Goal: Task Accomplishment & Management: Manage account settings

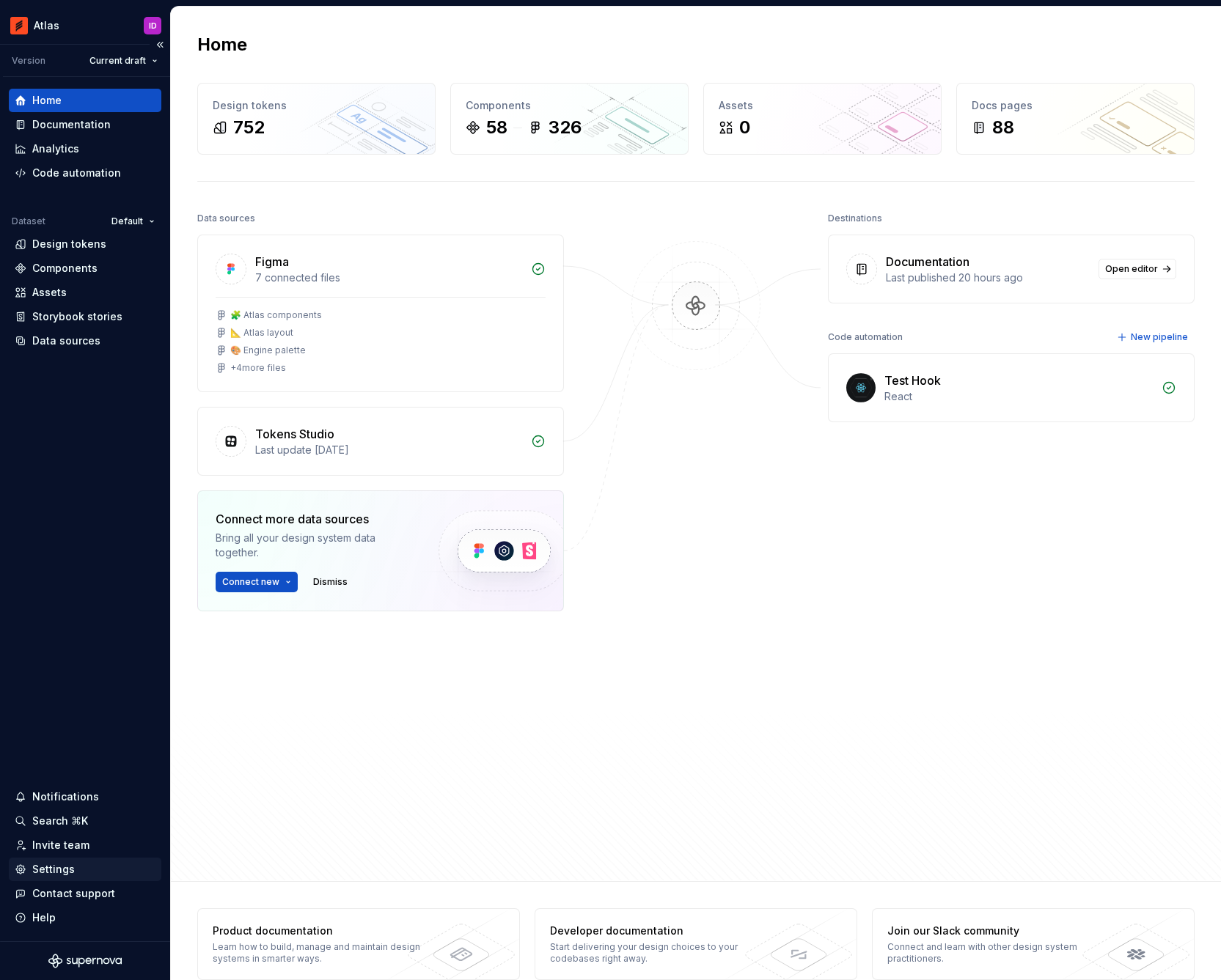
click at [69, 871] on div "Settings" at bounding box center [53, 870] width 42 height 14
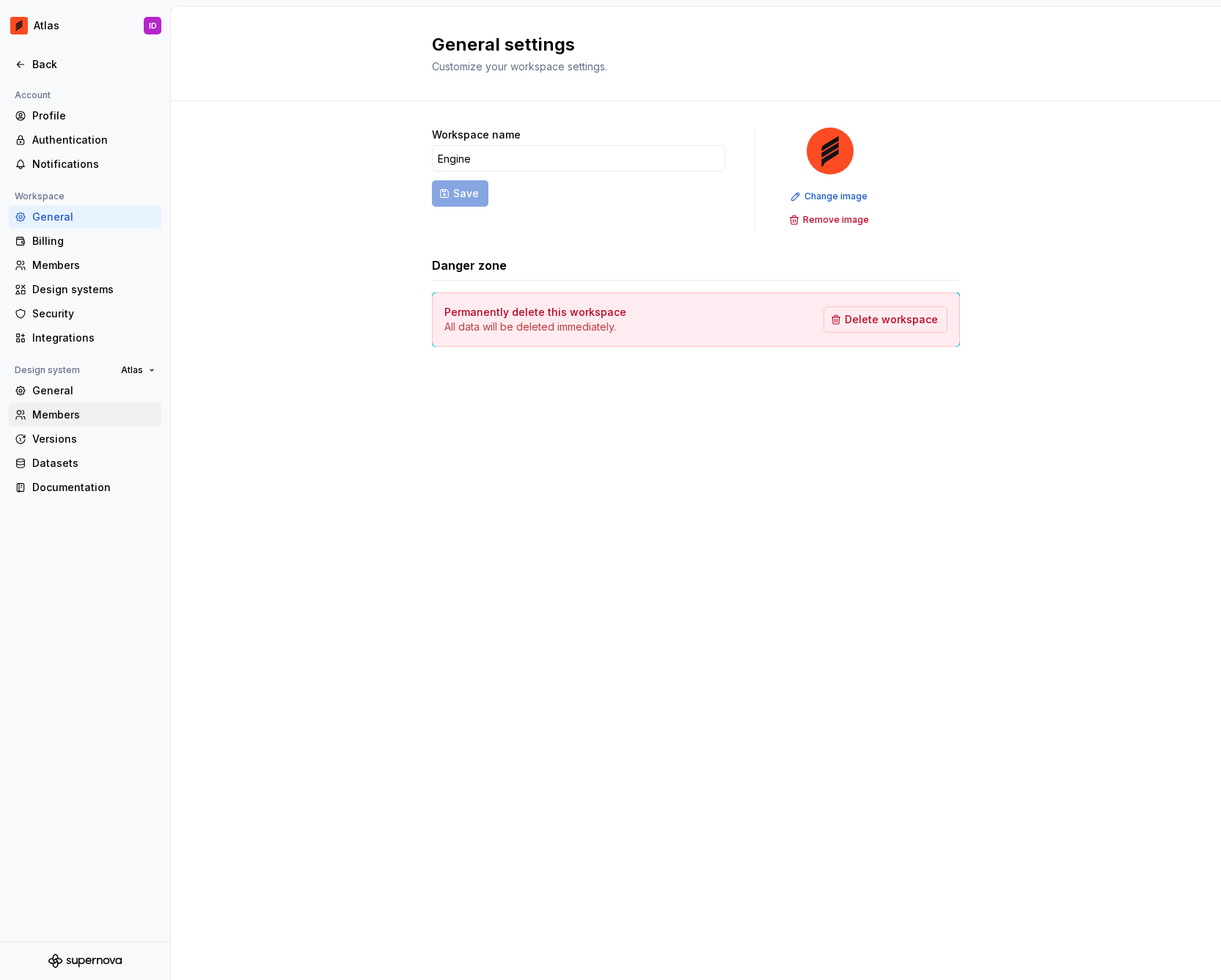
click at [74, 416] on div "Members" at bounding box center [94, 415] width 123 height 14
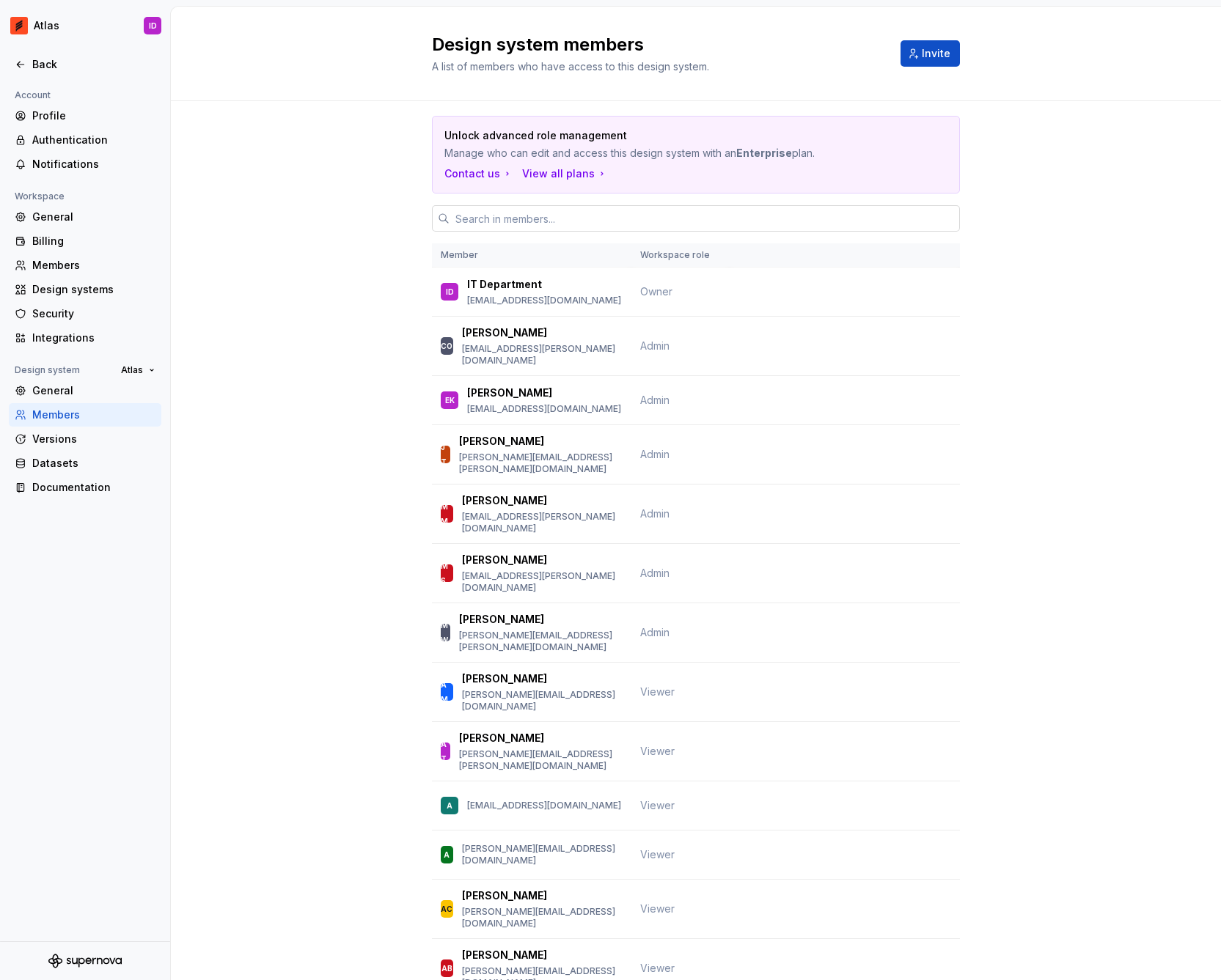
click at [599, 217] on input "text" at bounding box center [704, 218] width 510 height 26
paste input "[EMAIL_ADDRESS][PERSON_NAME][DOMAIN_NAME]"
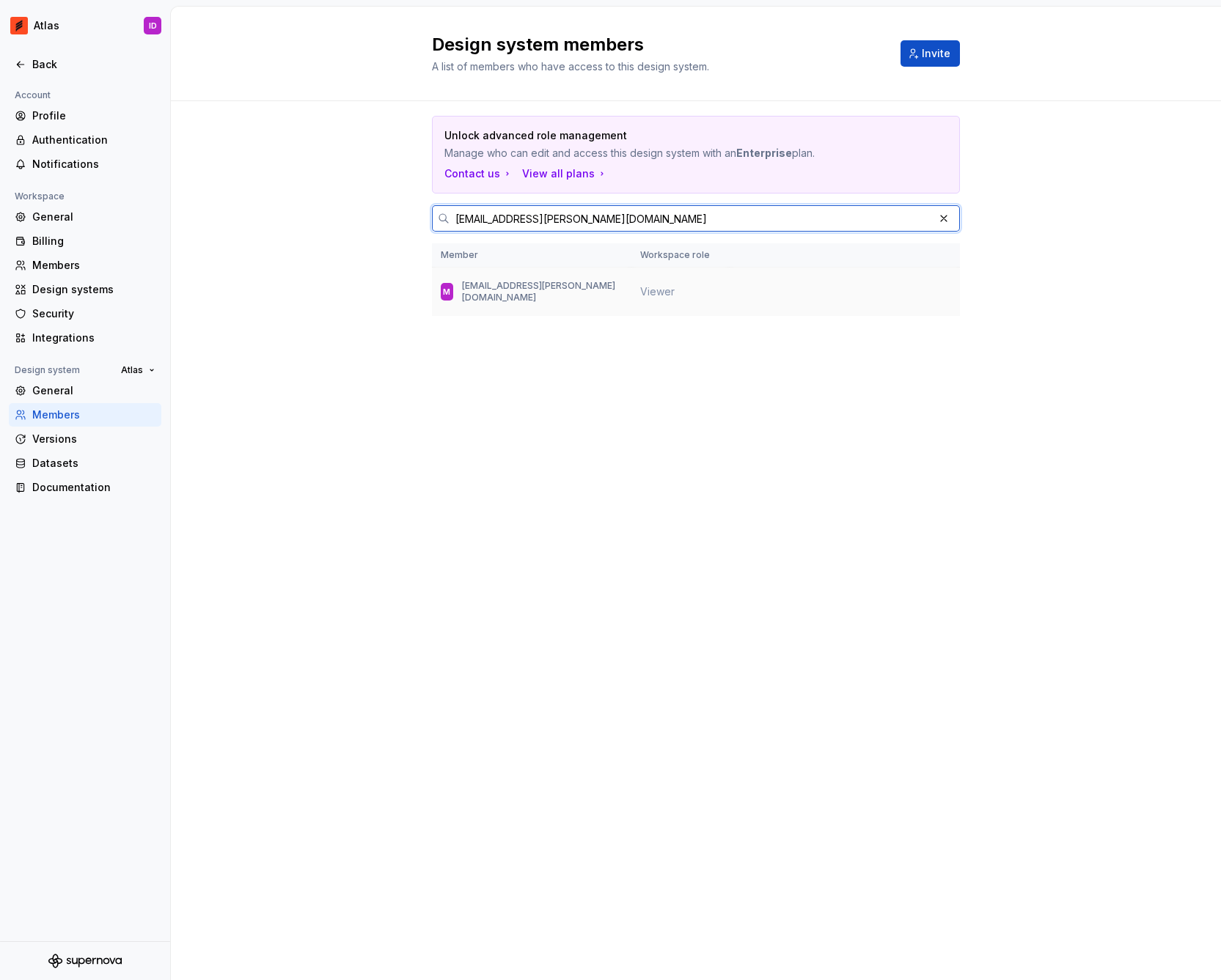
type input "[EMAIL_ADDRESS][PERSON_NAME][DOMAIN_NAME]"
click at [882, 301] on td at bounding box center [845, 292] width 230 height 49
click at [453, 292] on div "M" at bounding box center [447, 292] width 13 height 18
click at [110, 255] on div "Members" at bounding box center [85, 265] width 153 height 23
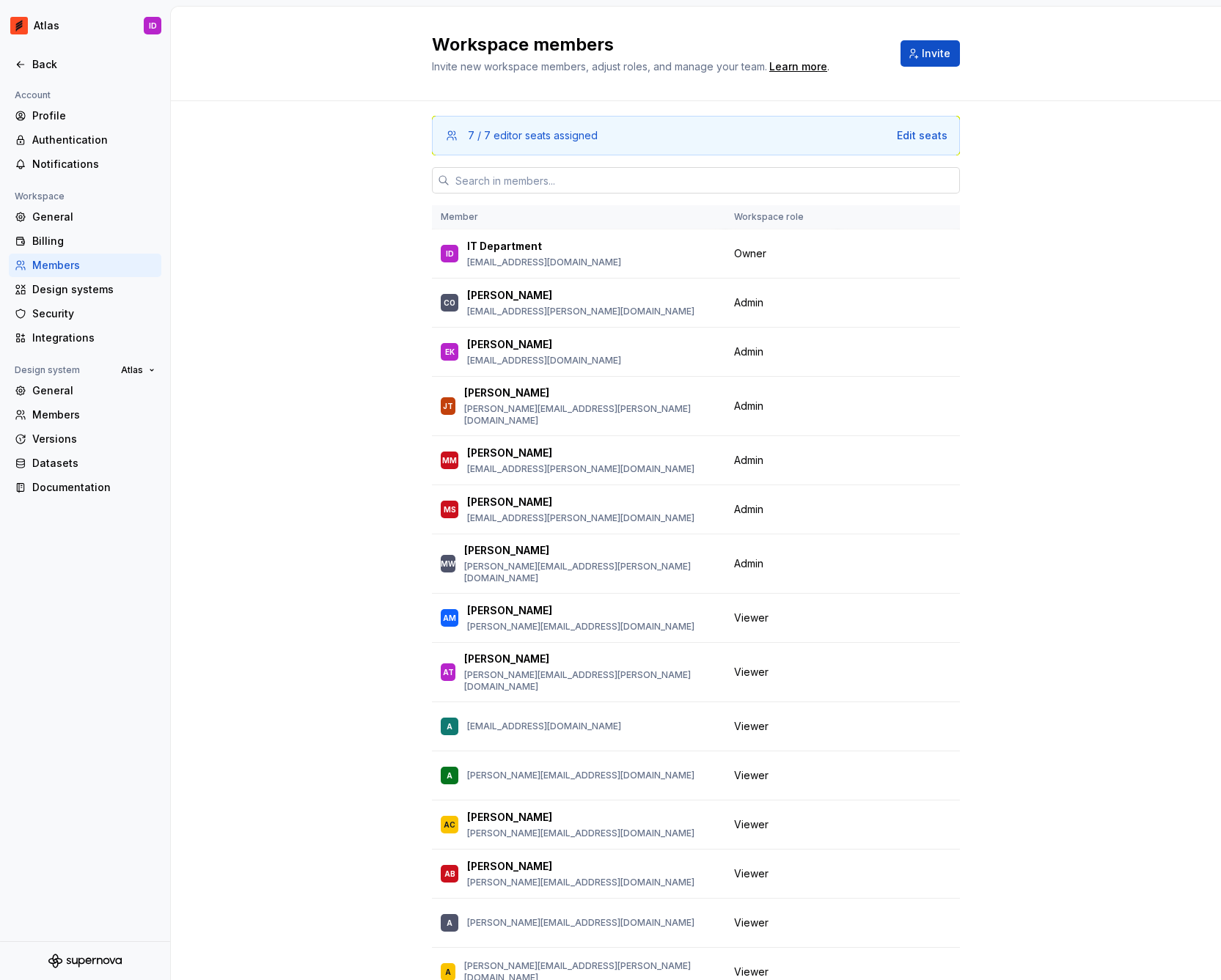
click at [612, 172] on input "text" at bounding box center [704, 180] width 510 height 26
paste input "[EMAIL_ADDRESS][PERSON_NAME][DOMAIN_NAME]"
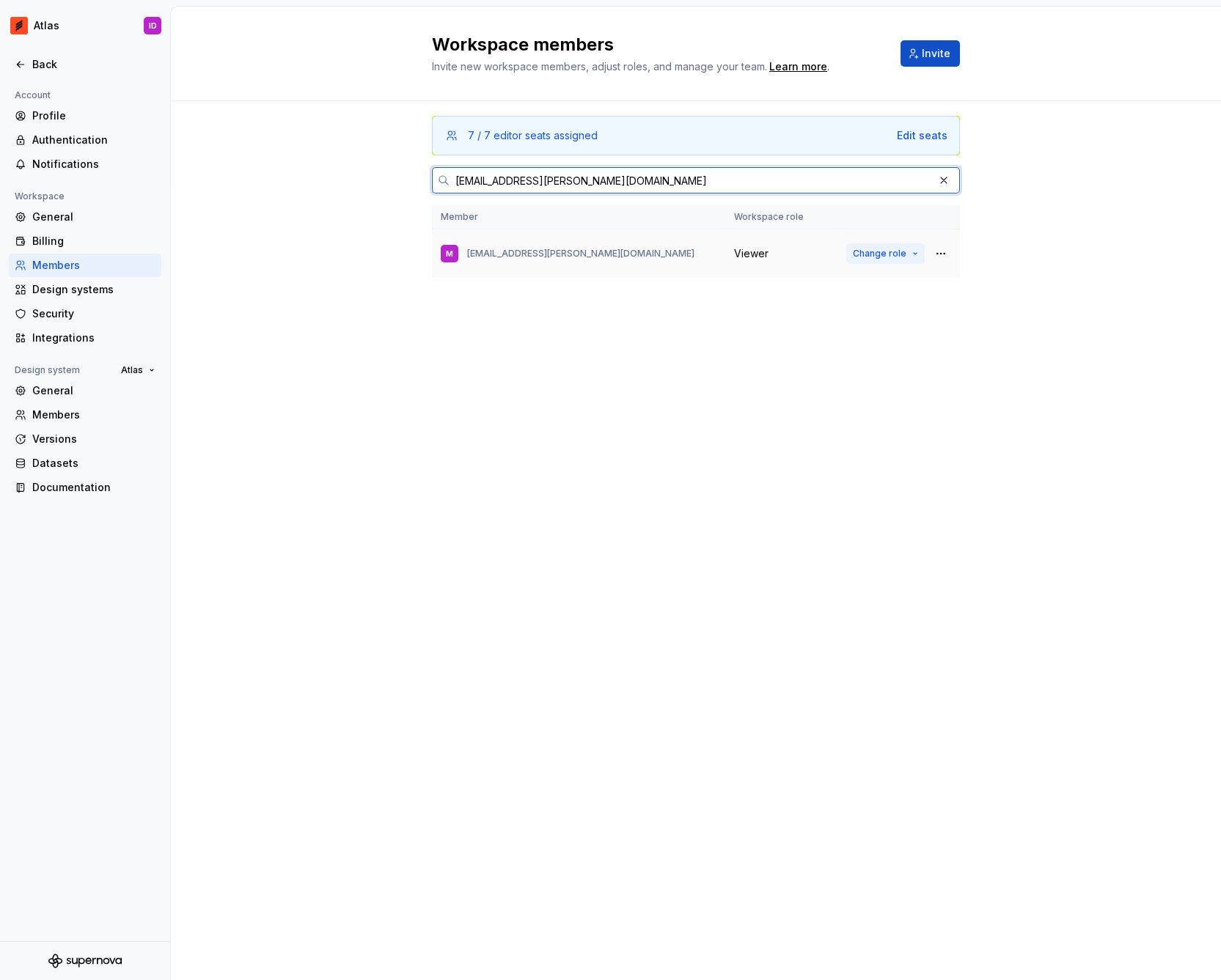
type input "[EMAIL_ADDRESS][PERSON_NAME][DOMAIN_NAME]"
click at [852, 248] on button "Change role" at bounding box center [885, 254] width 78 height 21
click at [776, 250] on div "Viewer" at bounding box center [781, 253] width 94 height 14
click at [935, 256] on button "button" at bounding box center [941, 254] width 21 height 21
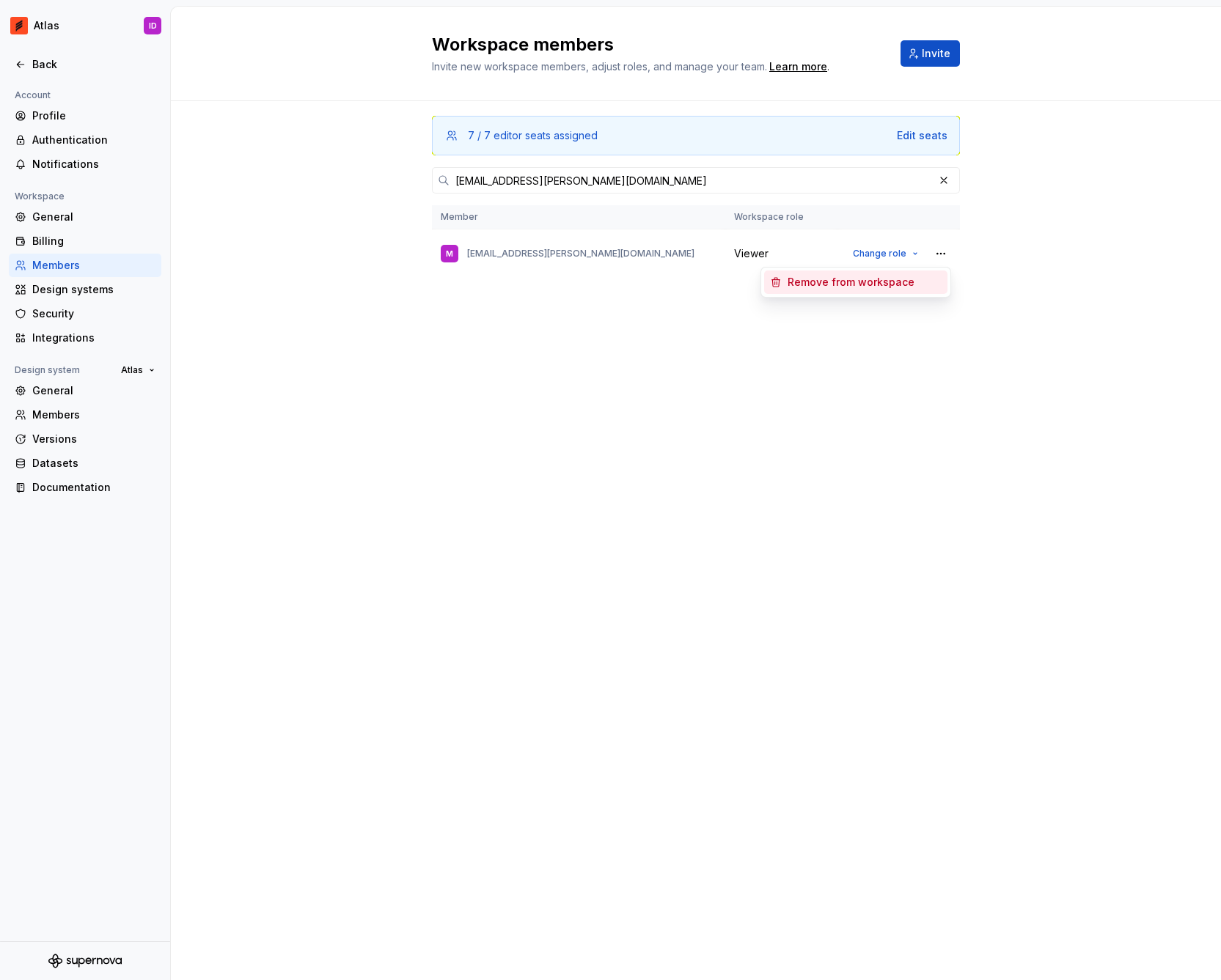
click at [926, 285] on div "Remove from workspace" at bounding box center [864, 282] width 154 height 14
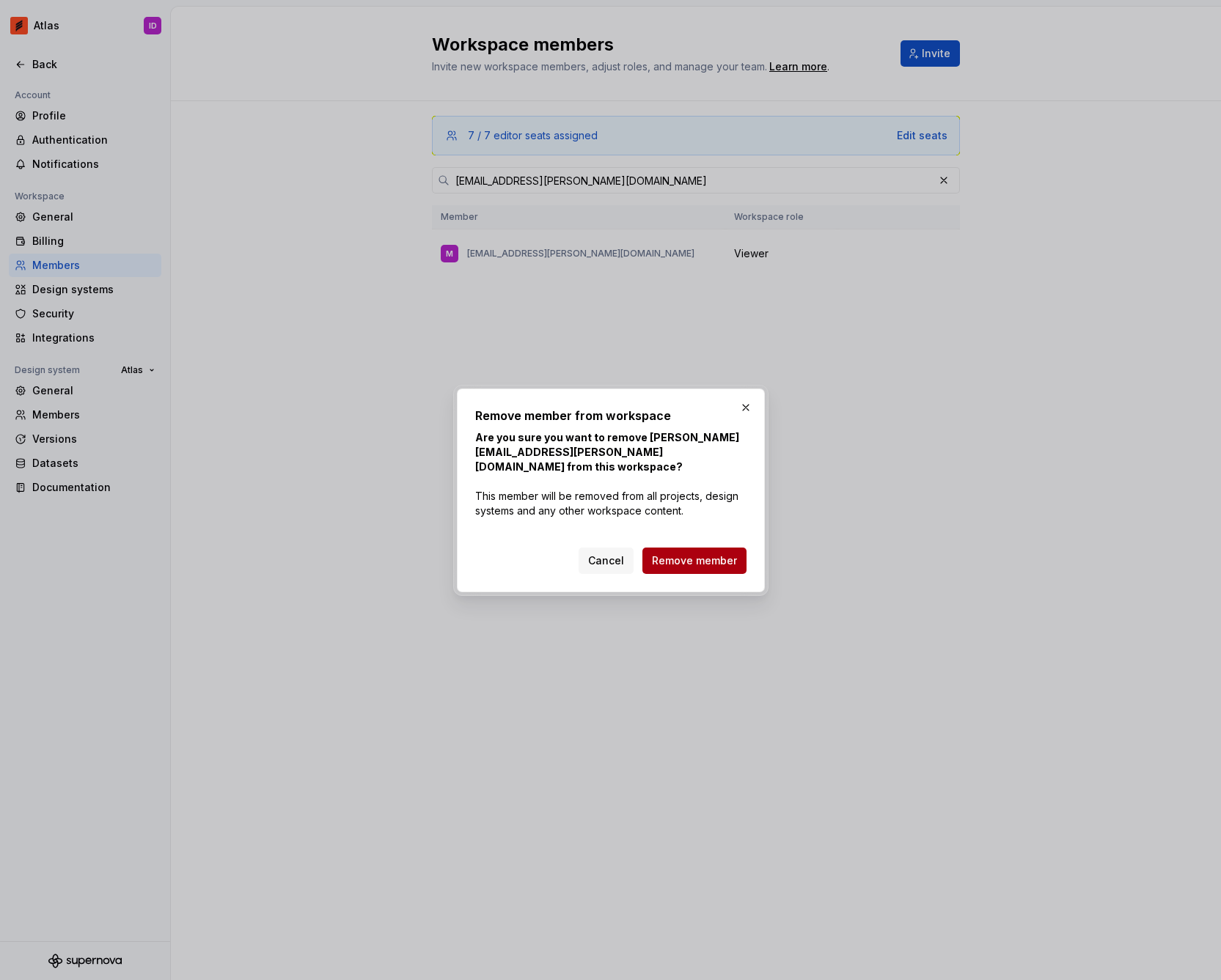
click at [736, 556] on button "Remove member" at bounding box center [694, 560] width 104 height 26
